Goal: Transaction & Acquisition: Purchase product/service

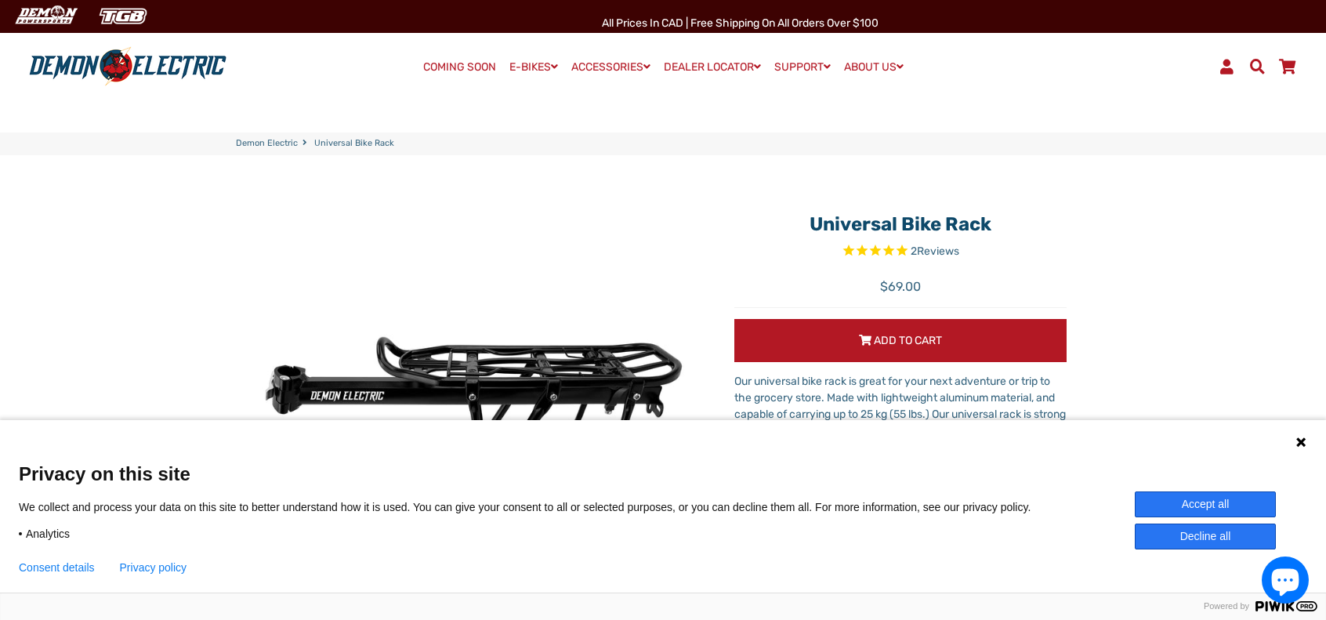
select select "******"
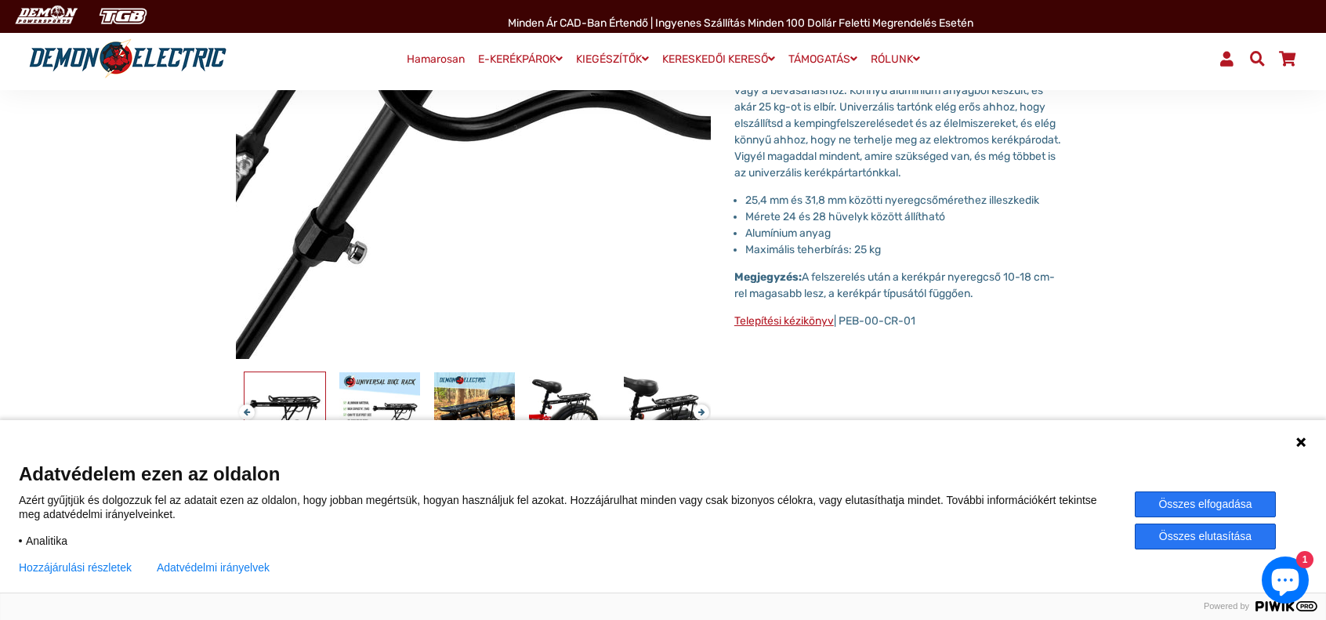
scroll to position [314, 0]
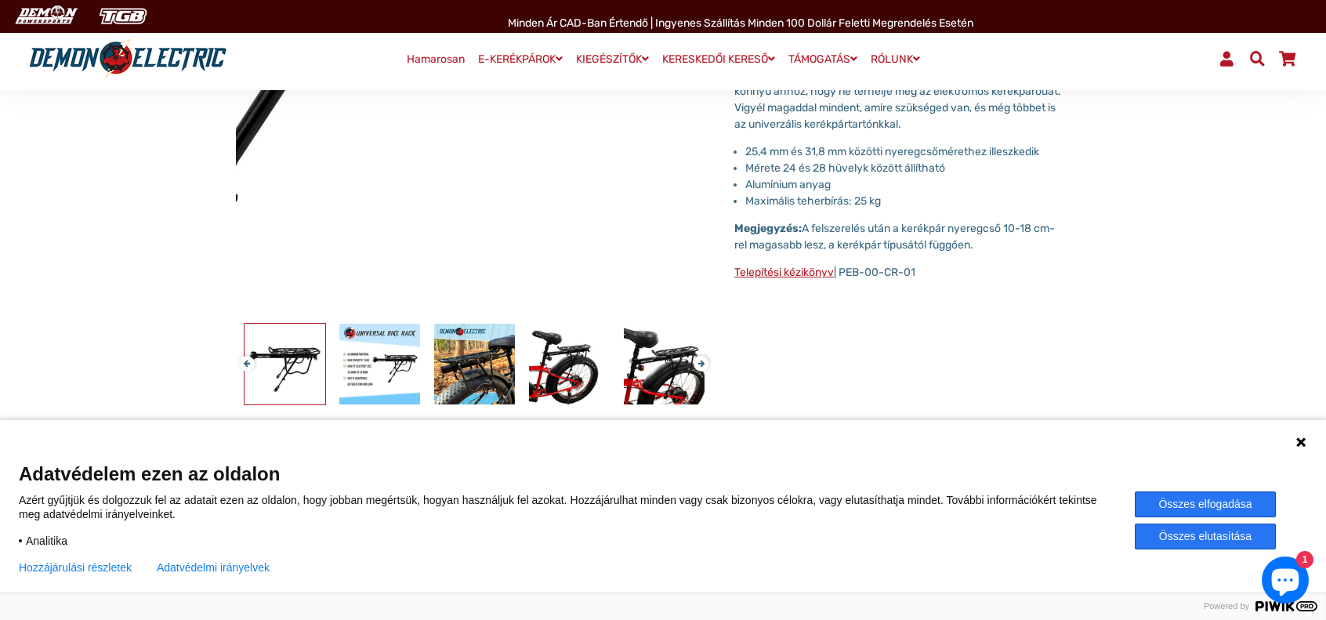
scroll to position [392, 0]
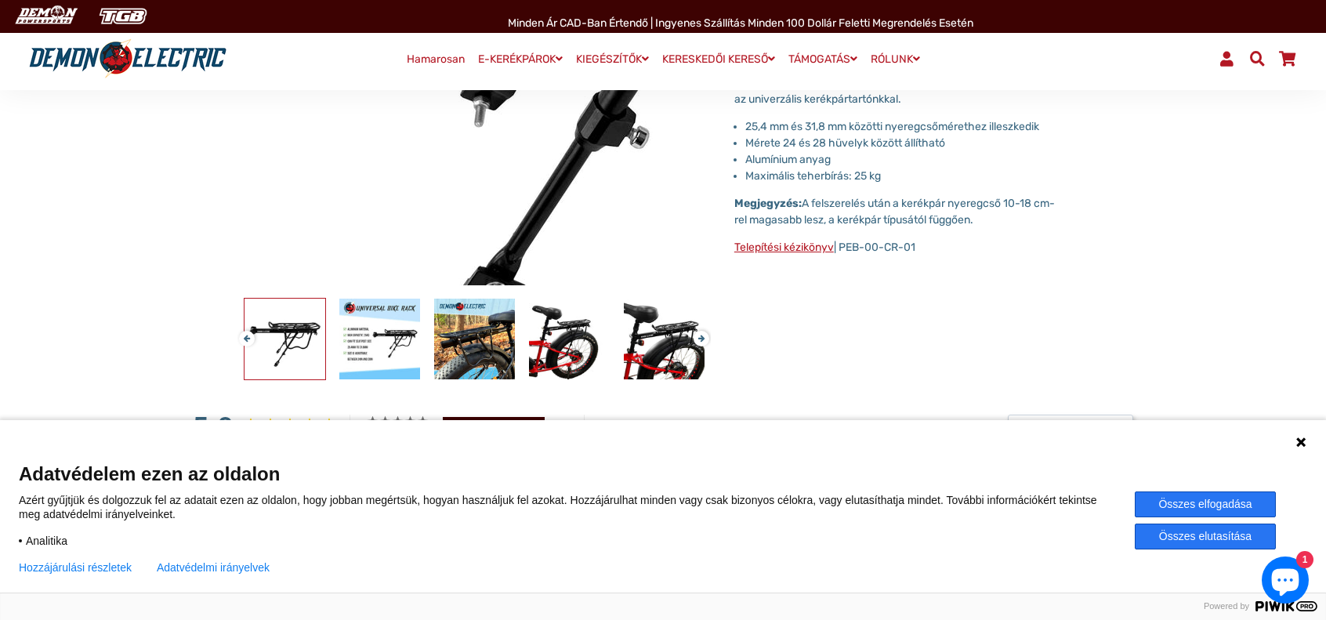
drag, startPoint x: 406, startPoint y: 140, endPoint x: 420, endPoint y: 137, distance: 14.5
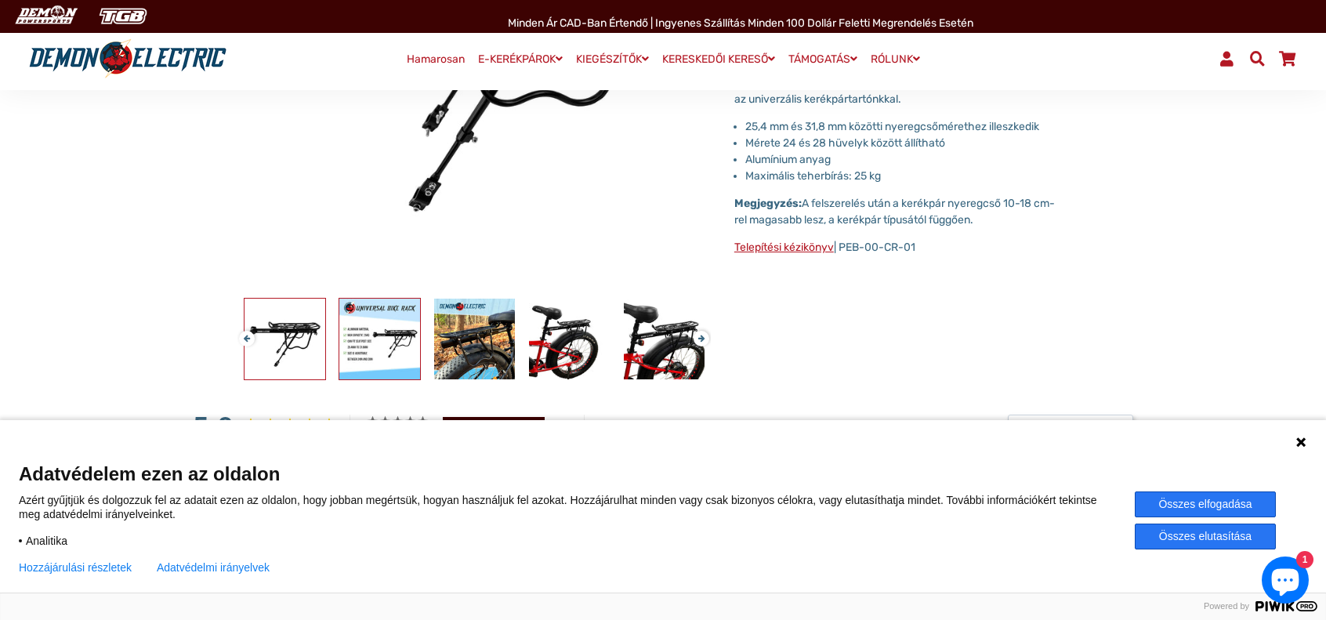
click at [378, 343] on img at bounding box center [379, 339] width 81 height 81
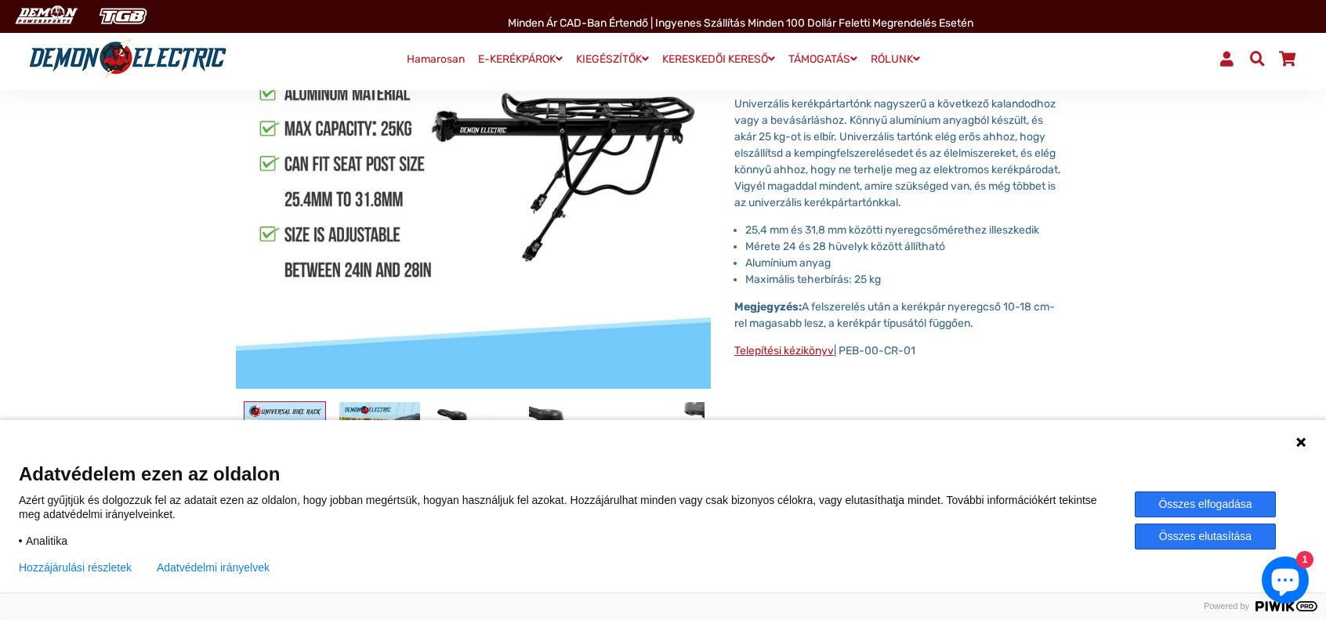
scroll to position [314, 0]
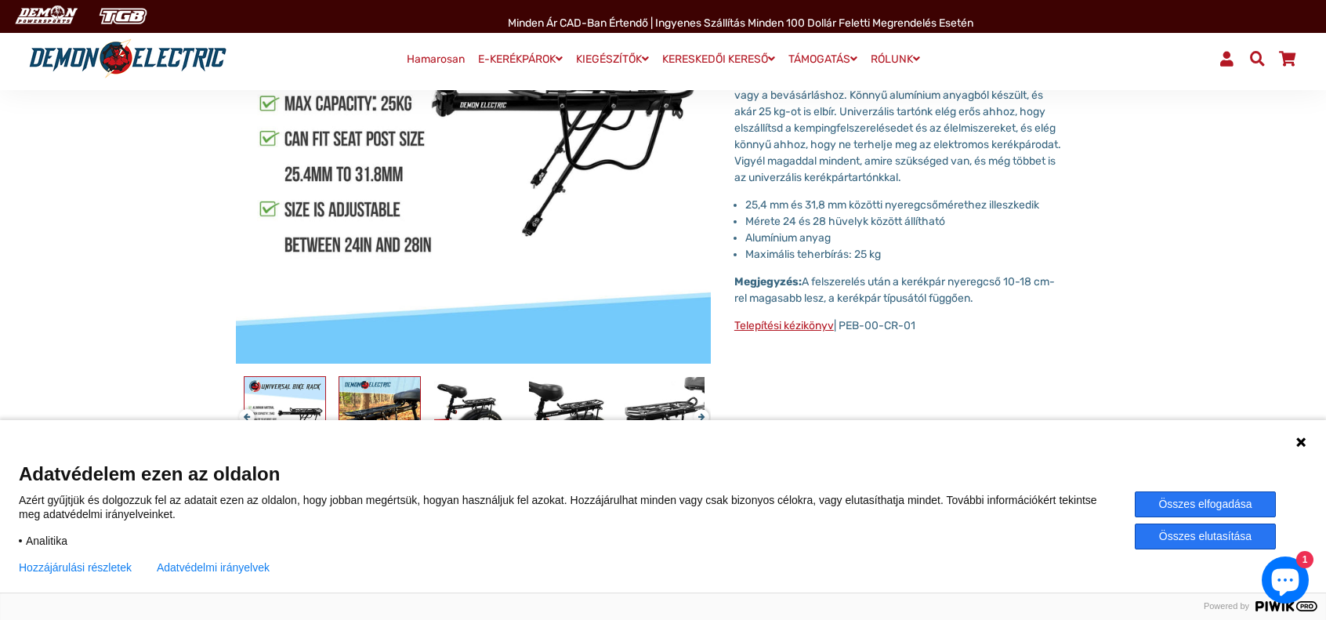
click at [379, 393] on img at bounding box center [379, 417] width 81 height 81
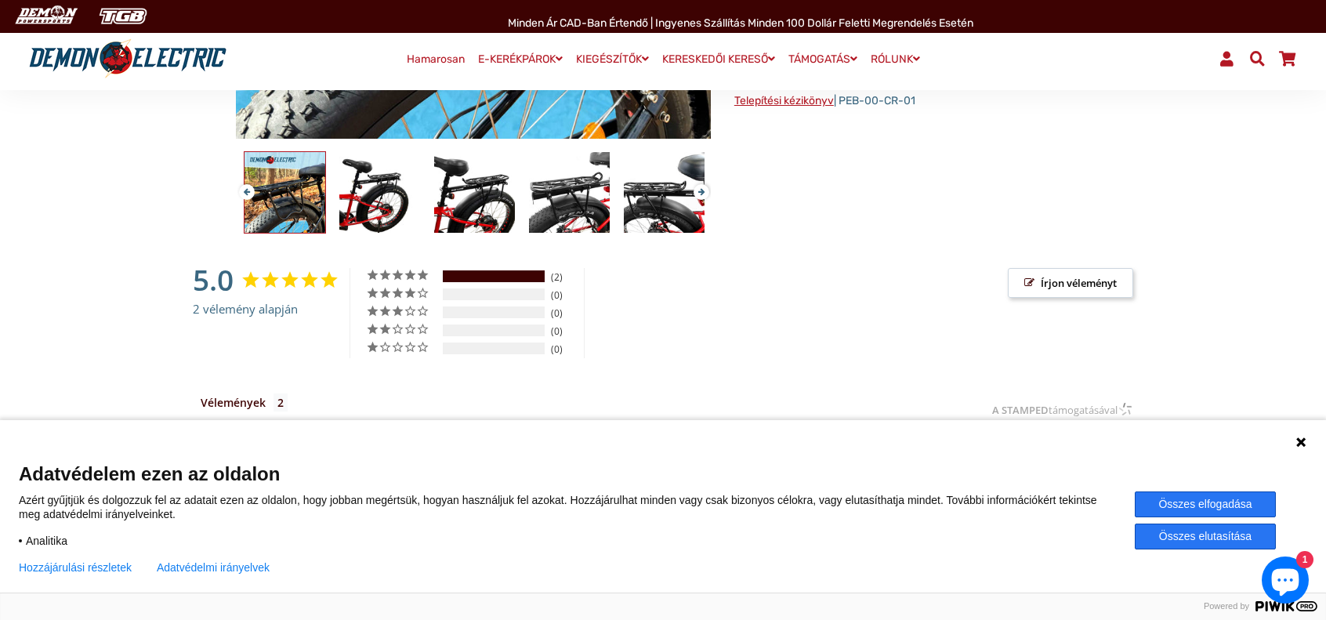
scroll to position [549, 0]
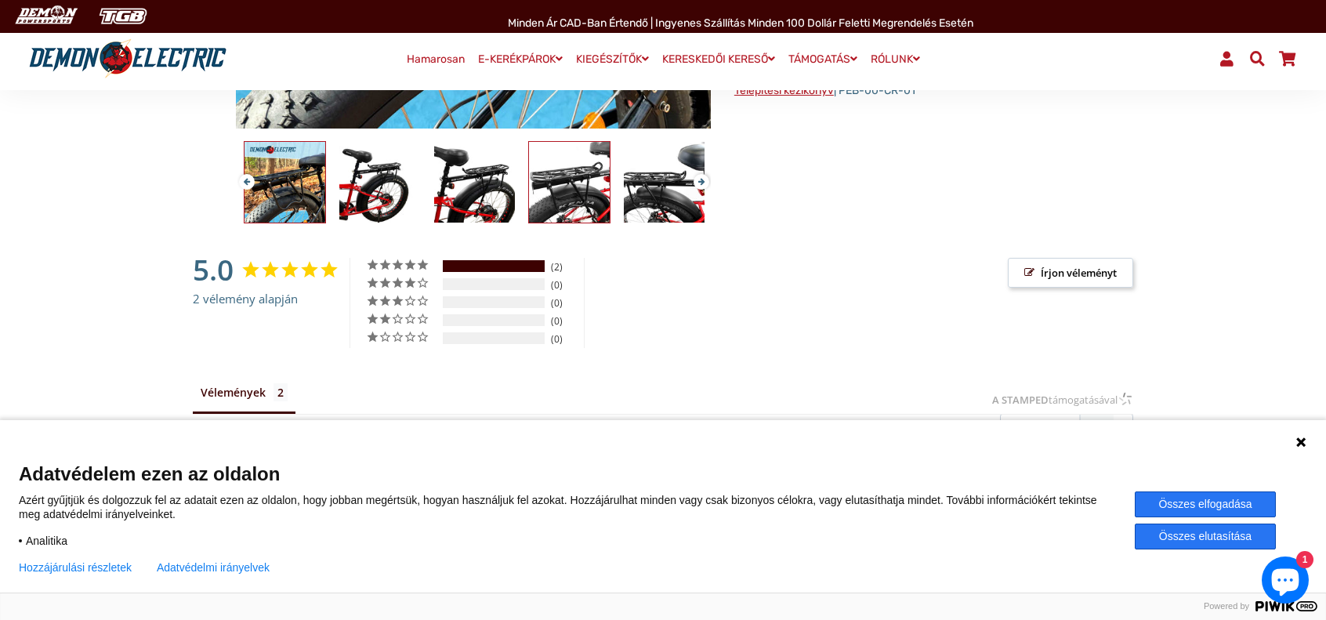
click at [563, 209] on img at bounding box center [569, 182] width 81 height 81
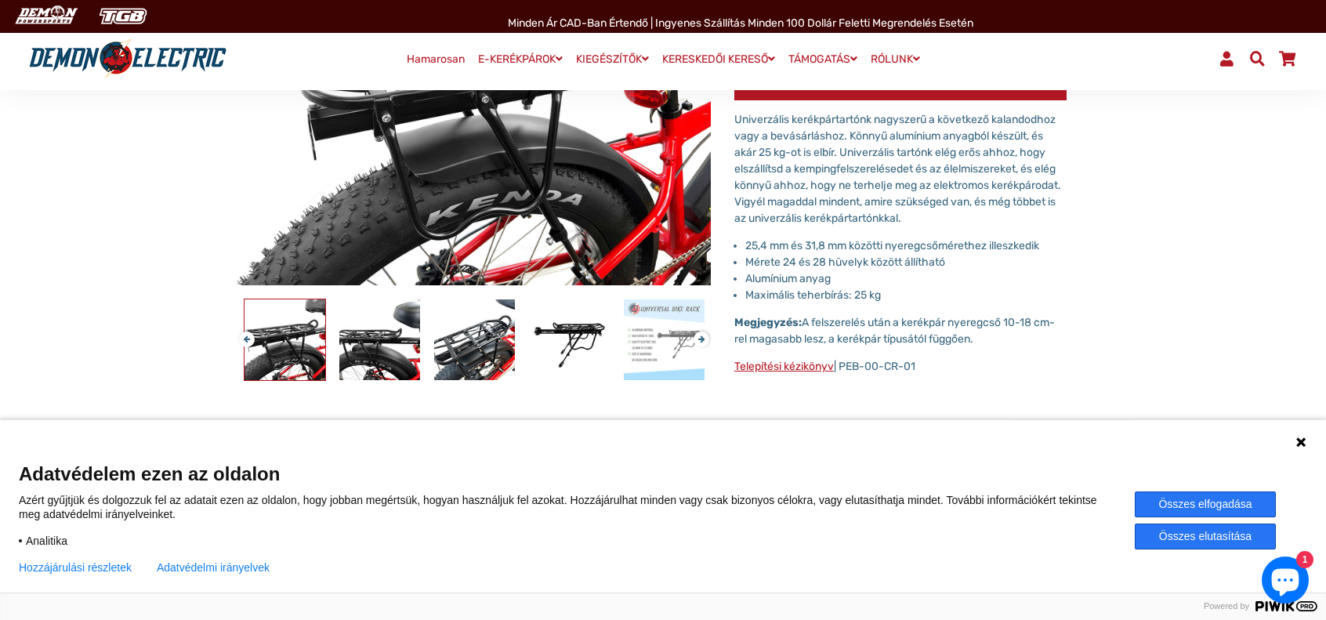
scroll to position [351, 0]
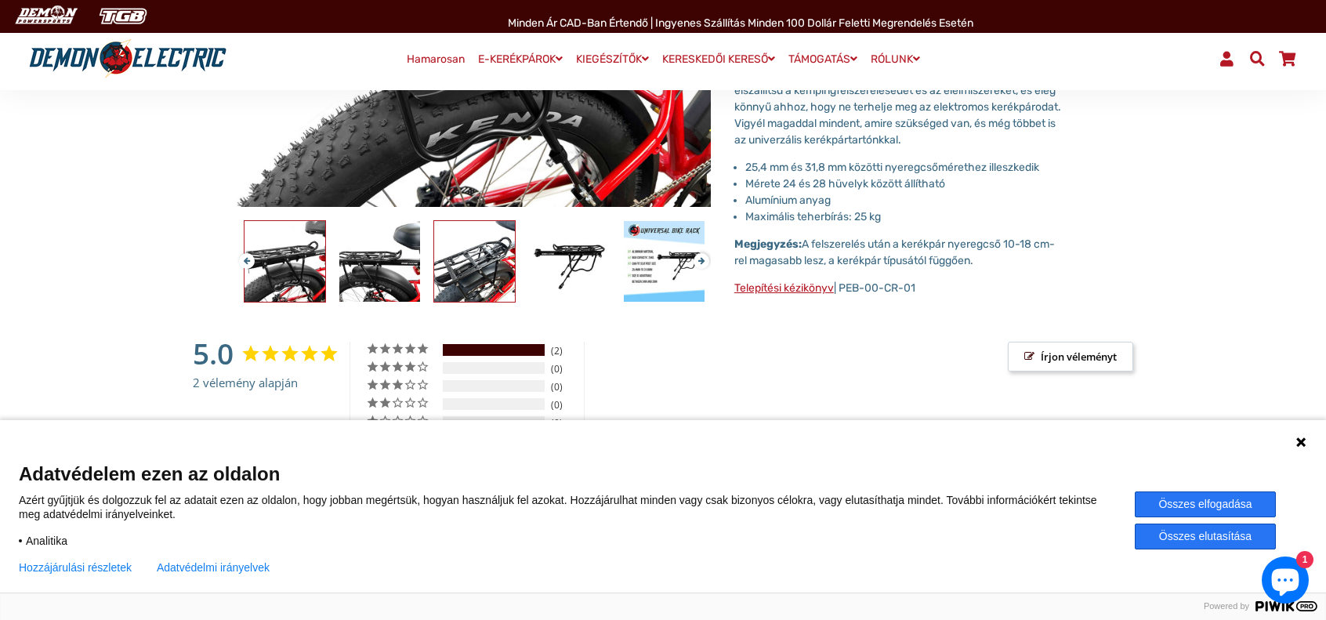
click at [475, 266] on img at bounding box center [474, 261] width 81 height 81
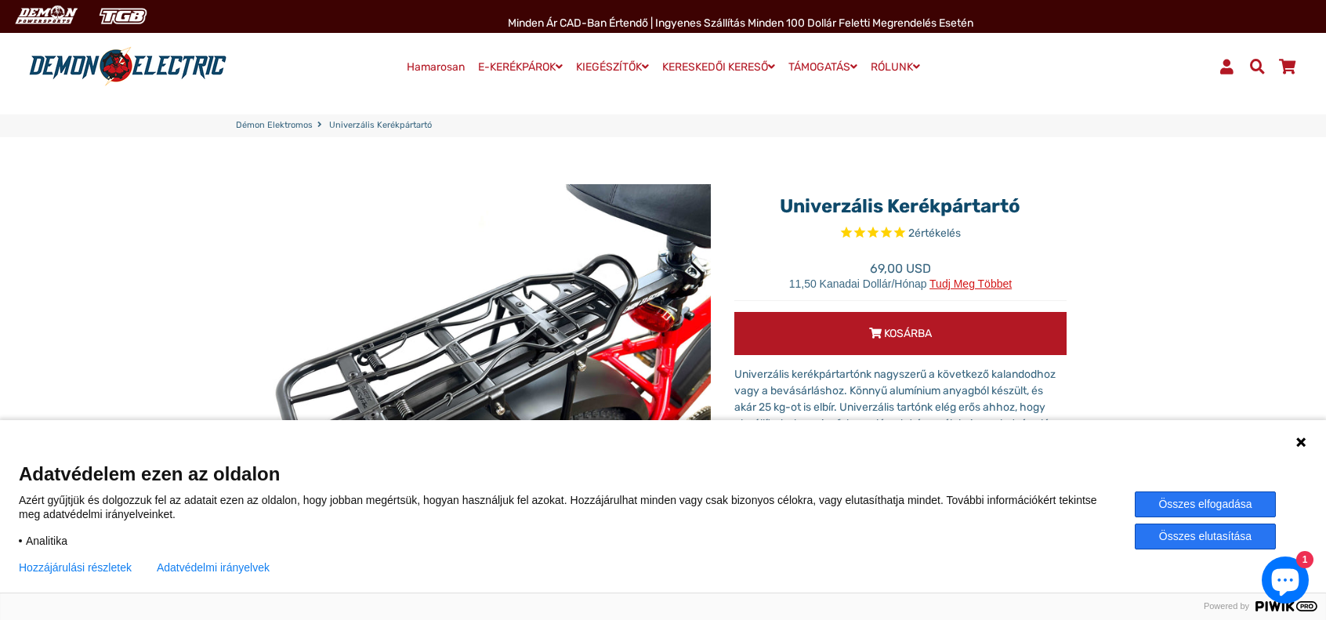
scroll to position [0, 0]
